Goal: Navigation & Orientation: Find specific page/section

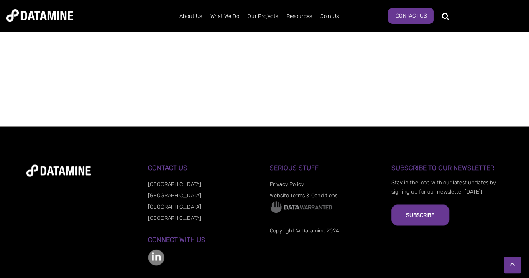
scroll to position [719, 0]
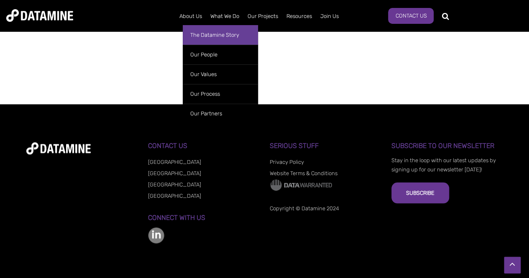
click at [238, 36] on link "The Datamine Story" at bounding box center [220, 35] width 75 height 20
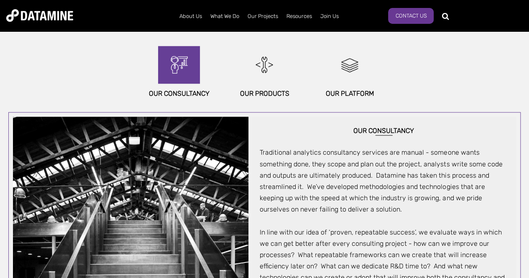
scroll to position [460, 0]
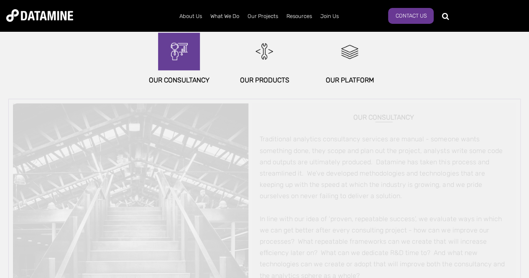
click at [191, 67] on img at bounding box center [179, 52] width 36 height 38
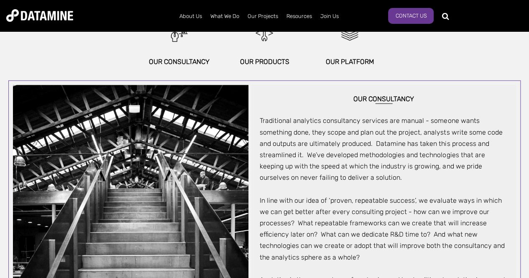
scroll to position [377, 0]
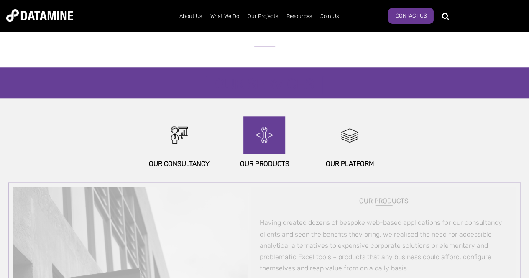
click at [265, 143] on img at bounding box center [264, 135] width 36 height 38
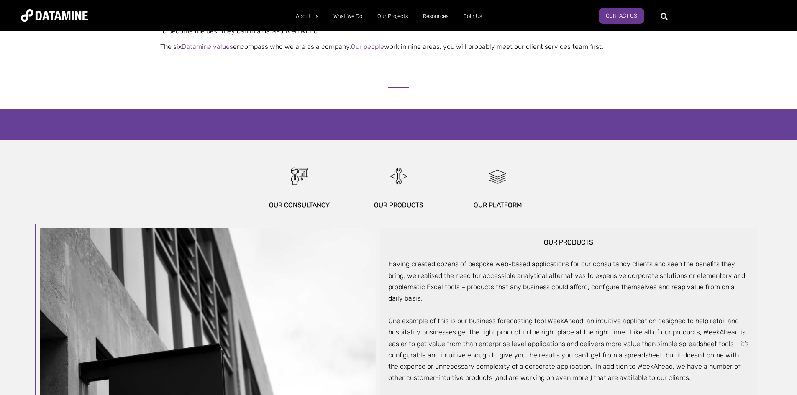
scroll to position [335, 0]
click at [464, 190] on div "Our Platform" at bounding box center [497, 184] width 99 height 53
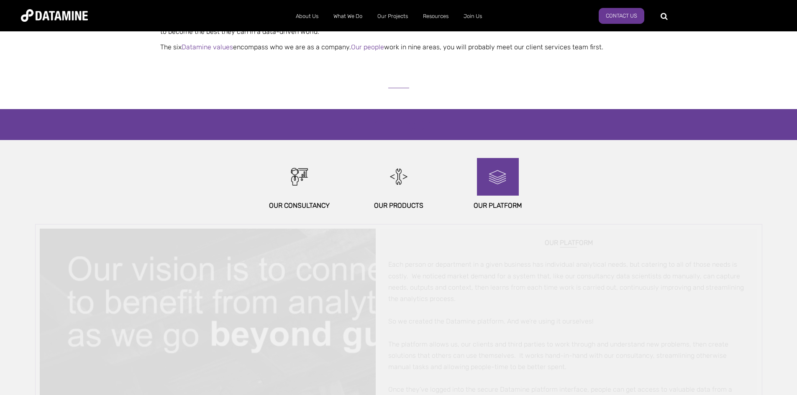
click at [492, 175] on img at bounding box center [498, 177] width 36 height 38
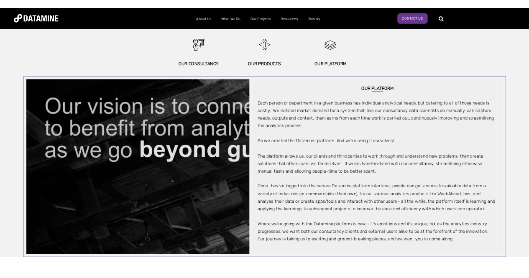
scroll to position [460, 0]
